Goal: Task Accomplishment & Management: Use online tool/utility

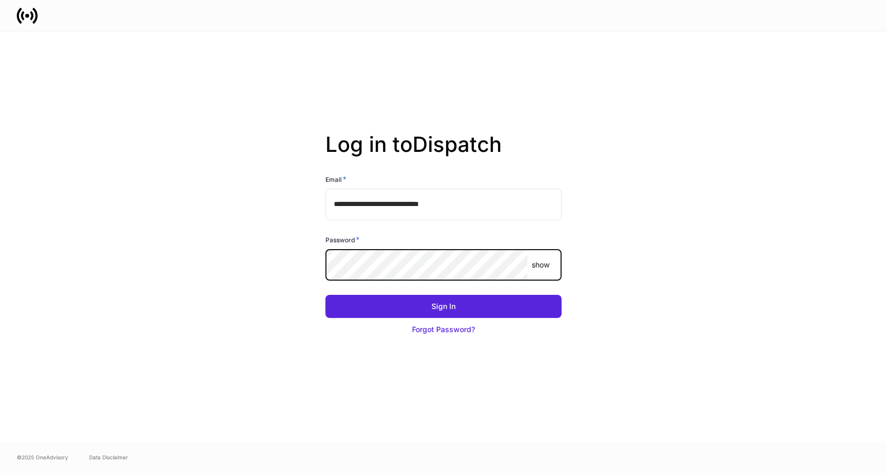
click at [326, 295] on button "Sign In" at bounding box center [444, 306] width 236 height 23
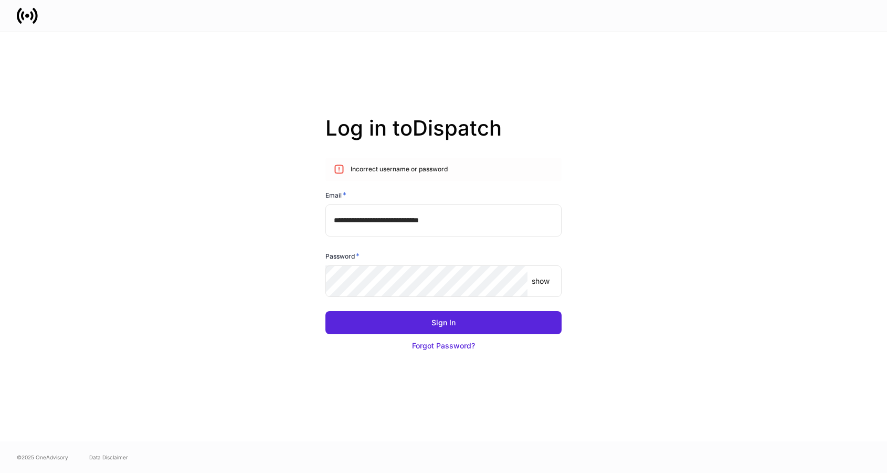
click at [537, 284] on p "show" at bounding box center [541, 281] width 18 height 11
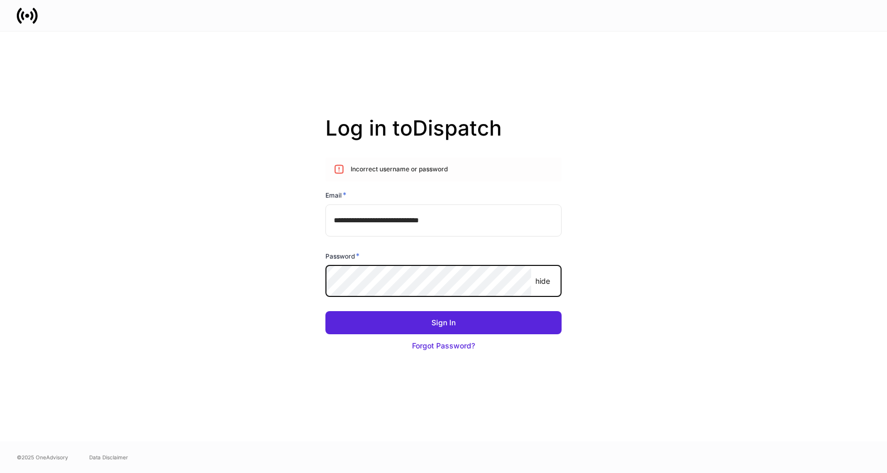
click at [326, 311] on button "Sign In" at bounding box center [444, 322] width 236 height 23
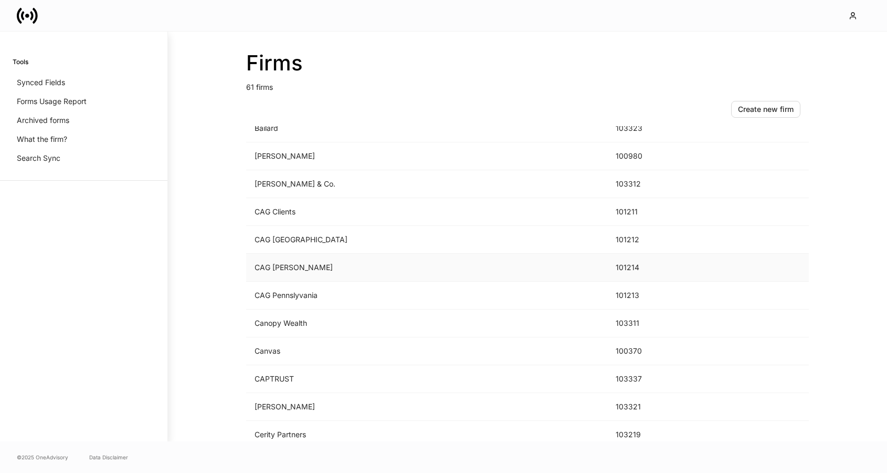
scroll to position [22, 0]
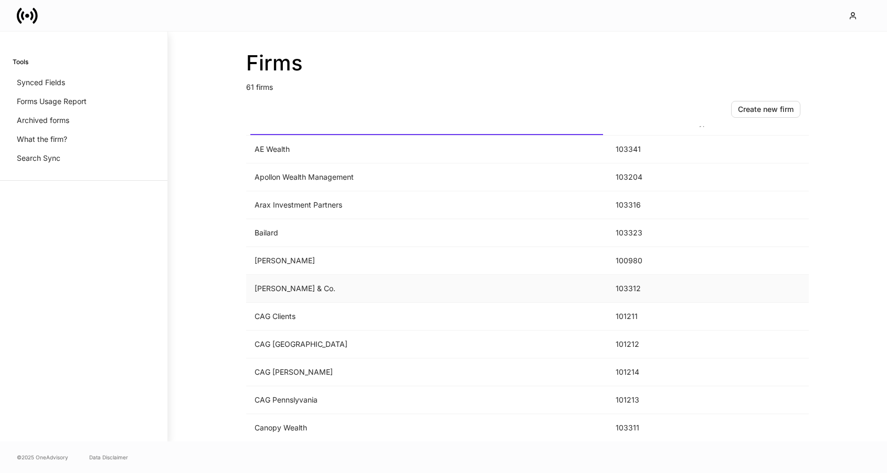
click at [325, 284] on td "[PERSON_NAME] & Co." at bounding box center [426, 289] width 361 height 28
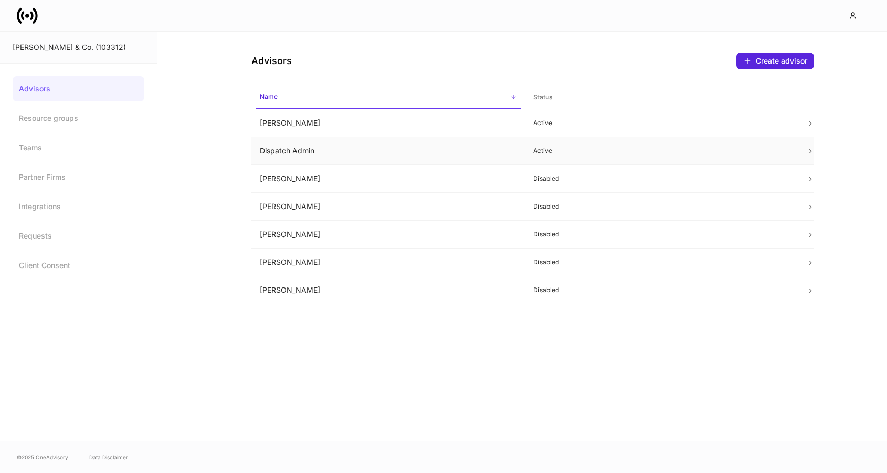
click at [594, 160] on td "Active" at bounding box center [662, 151] width 274 height 28
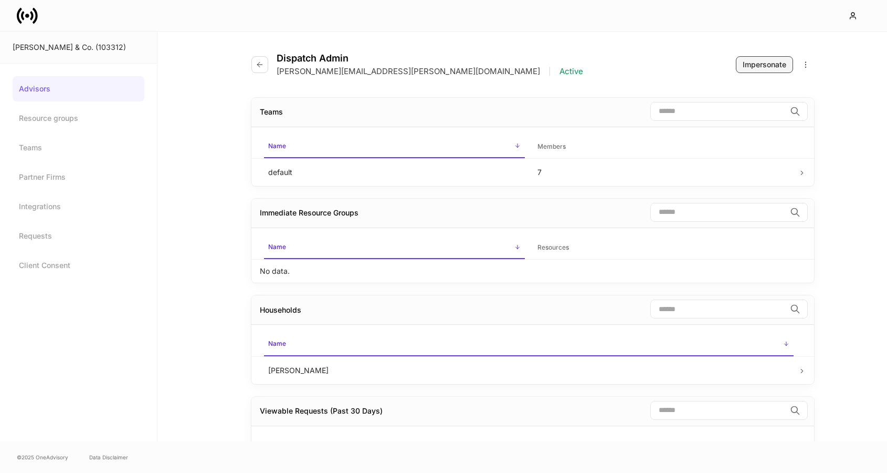
click at [751, 67] on div "Impersonate" at bounding box center [765, 64] width 44 height 11
